Goal: Task Accomplishment & Management: Complete application form

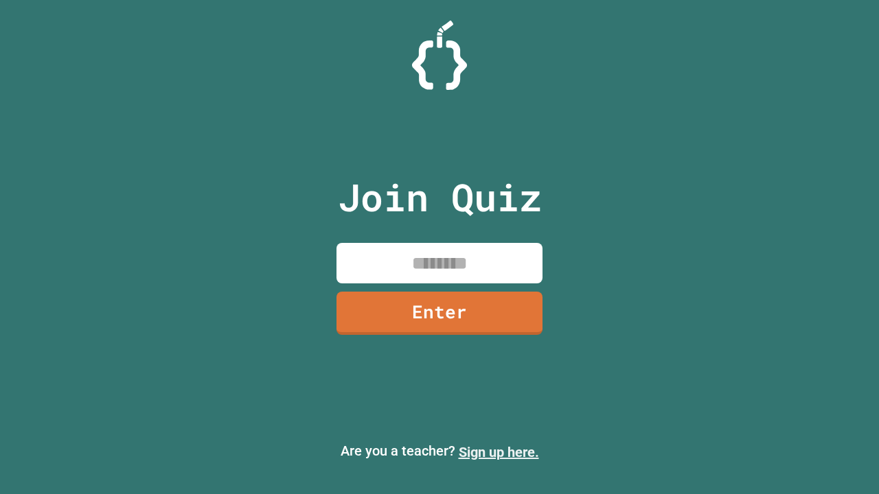
click at [498, 452] on link "Sign up here." at bounding box center [499, 452] width 80 height 16
